Goal: Check status: Check status

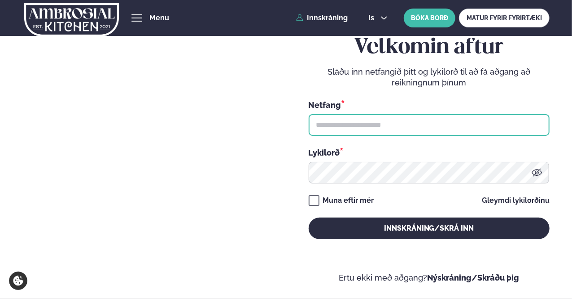
click at [393, 124] on input "text" at bounding box center [429, 125] width 241 height 22
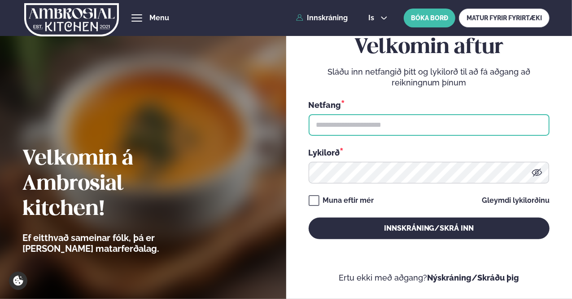
type input "**********"
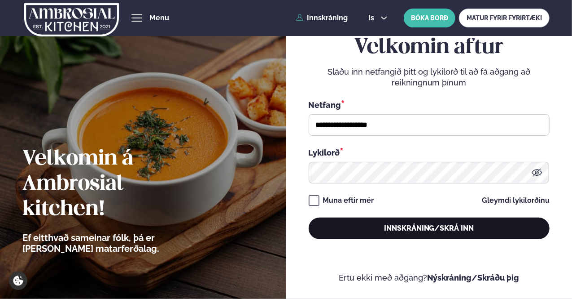
click at [428, 227] on button "Innskráning/Skrá inn" at bounding box center [429, 228] width 241 height 22
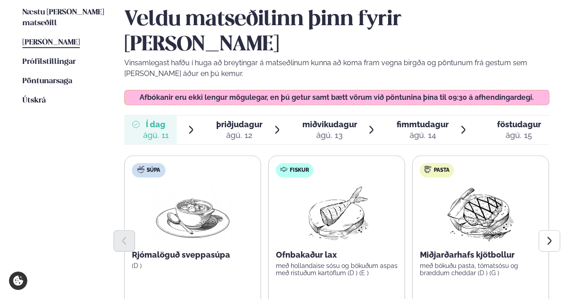
scroll to position [224, 0]
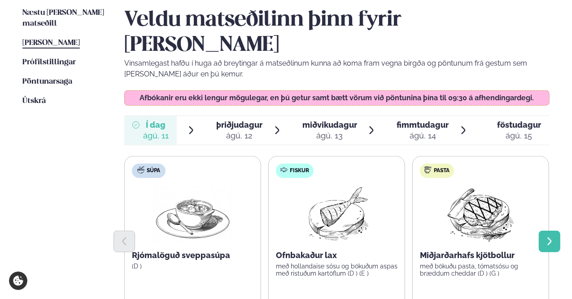
click at [554, 236] on icon "Next slide" at bounding box center [550, 241] width 10 height 10
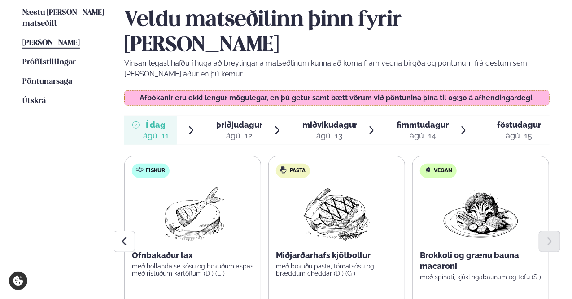
click at [242, 120] on span "þriðjudagur" at bounding box center [239, 124] width 46 height 9
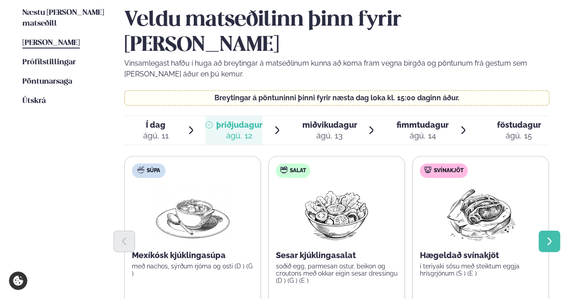
click at [549, 236] on icon "Next slide" at bounding box center [550, 241] width 10 height 10
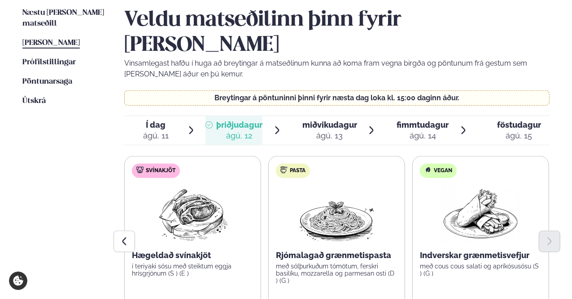
click at [339, 120] on span "miðvikudagur" at bounding box center [330, 124] width 55 height 9
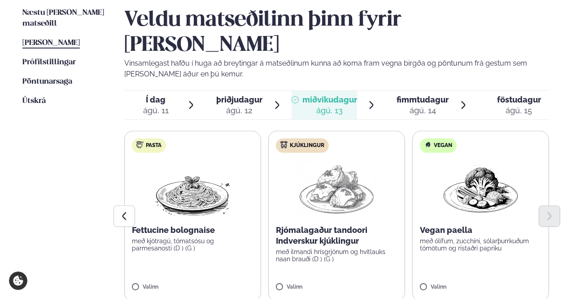
click at [427, 95] on span "fimmtudagur" at bounding box center [423, 99] width 52 height 9
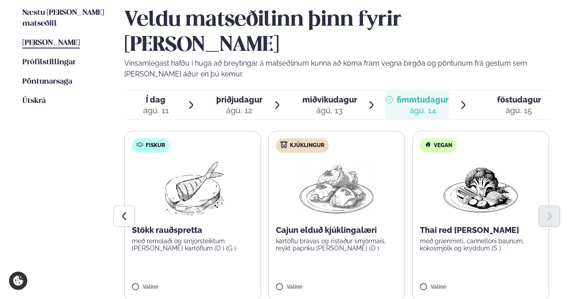
click at [515, 95] on span "föstudagur" at bounding box center [519, 99] width 44 height 9
